Goal: Transaction & Acquisition: Purchase product/service

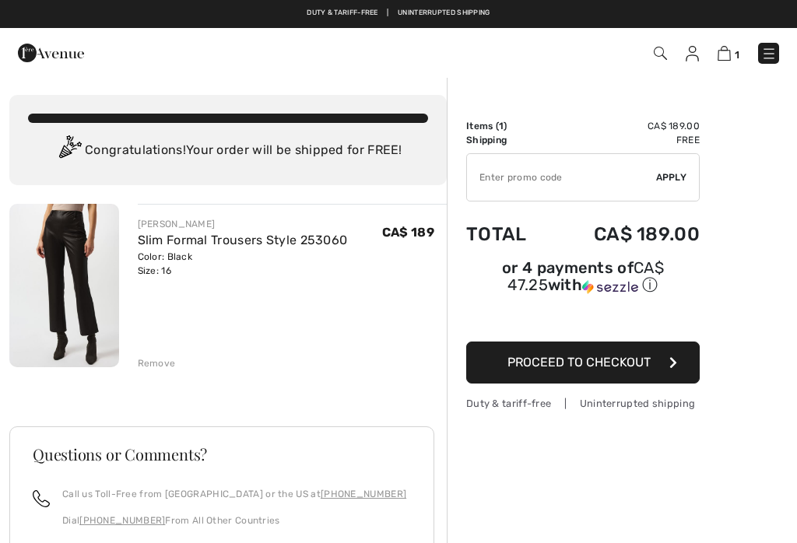
click at [775, 56] on img at bounding box center [769, 54] width 16 height 16
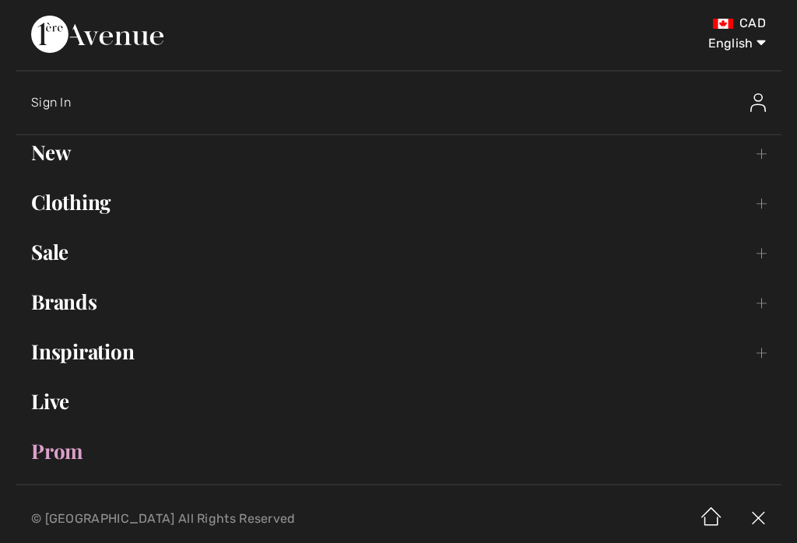
click at [104, 313] on link "Brands Open submenu" at bounding box center [399, 302] width 766 height 34
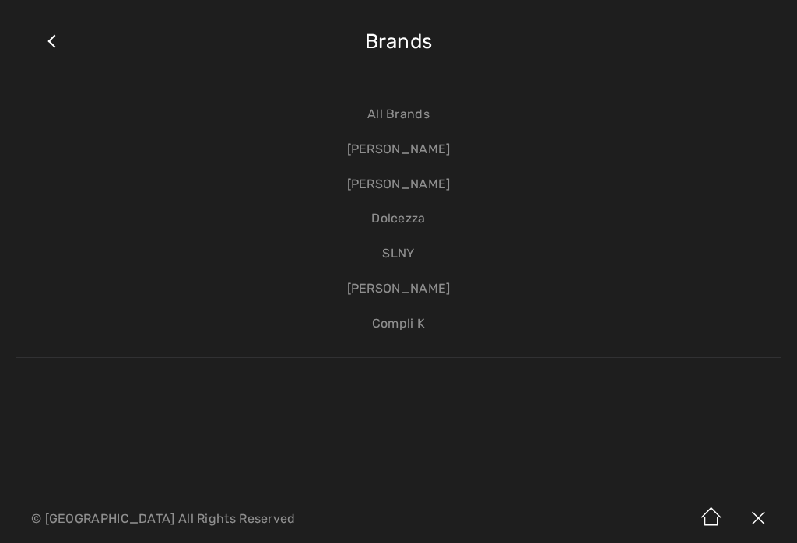
click at [451, 160] on link "[PERSON_NAME]" at bounding box center [398, 149] width 733 height 35
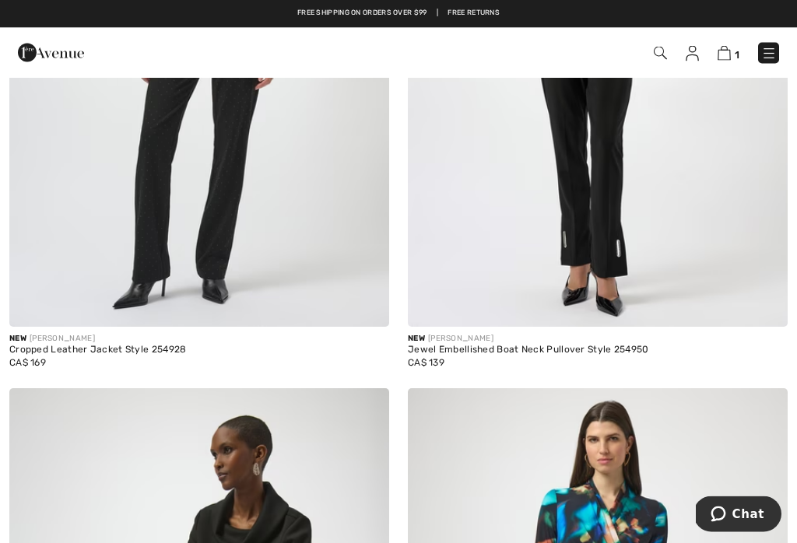
scroll to position [4790, 0]
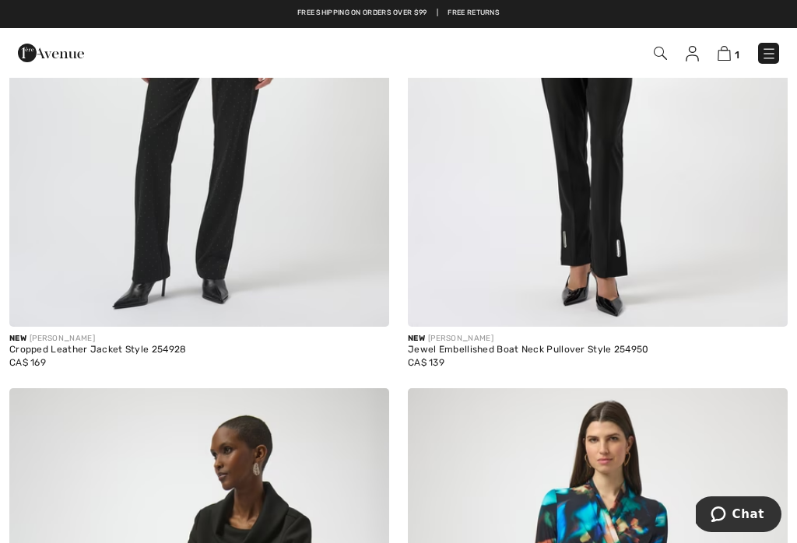
click at [776, 51] on img at bounding box center [769, 54] width 16 height 16
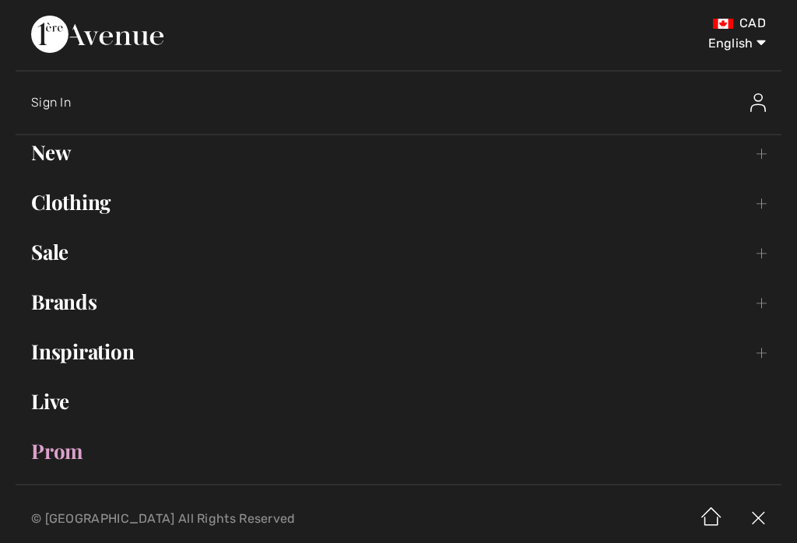
click at [99, 307] on link "Brands Open submenu" at bounding box center [399, 302] width 766 height 34
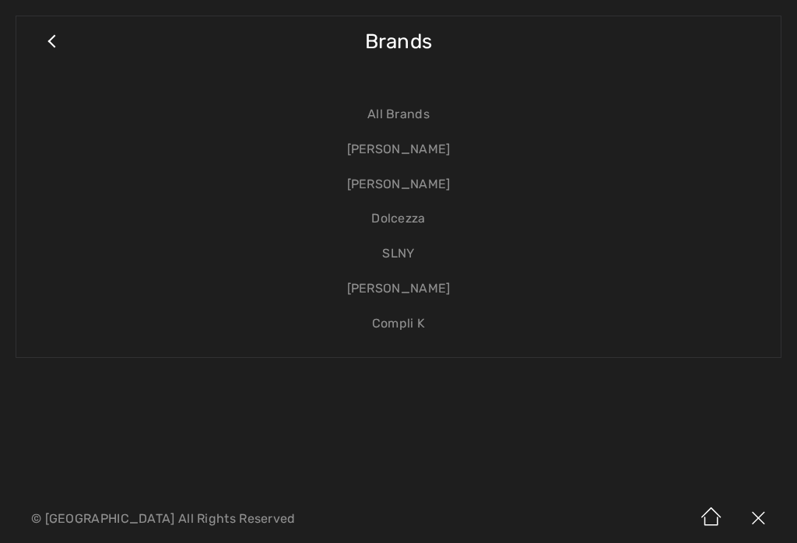
click at [444, 192] on link "[PERSON_NAME]" at bounding box center [398, 184] width 733 height 35
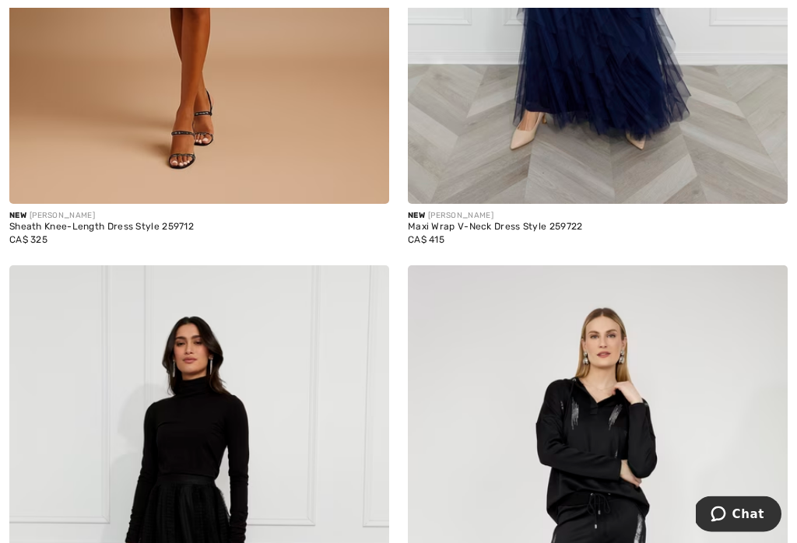
checkbox input "true"
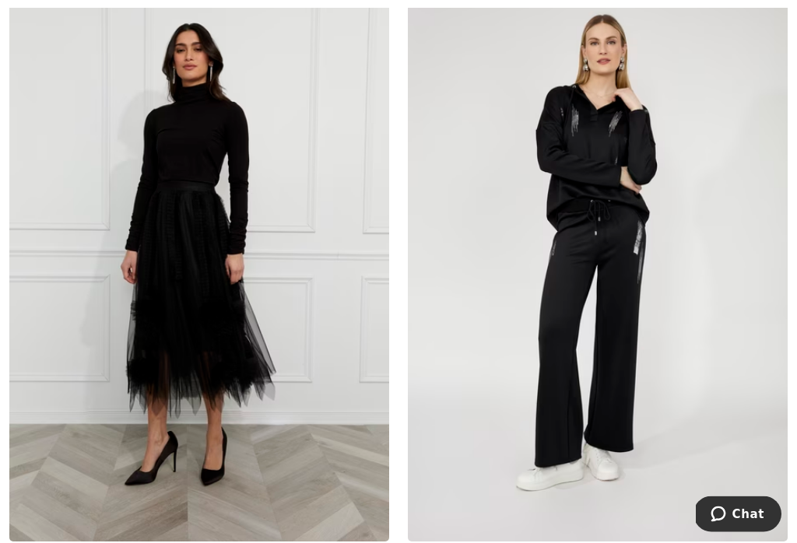
scroll to position [1185, 0]
click at [220, 324] on img at bounding box center [199, 257] width 380 height 570
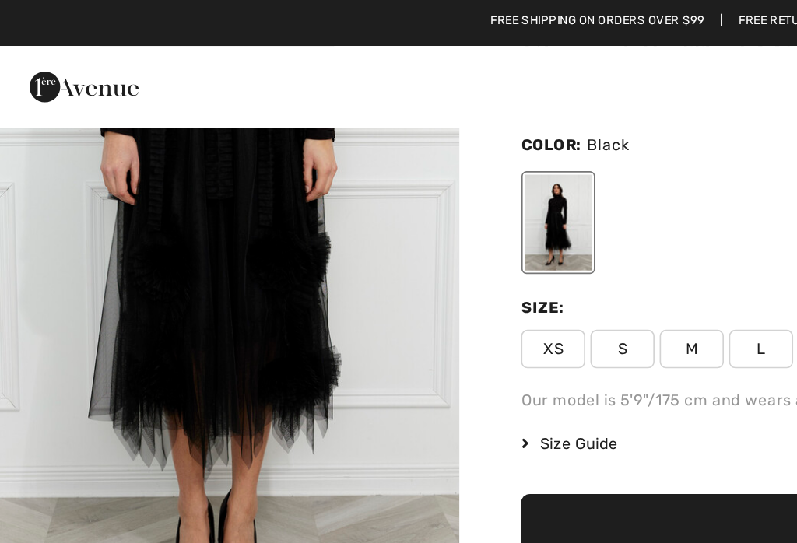
scroll to position [76, 0]
